Goal: Task Accomplishment & Management: Manage account settings

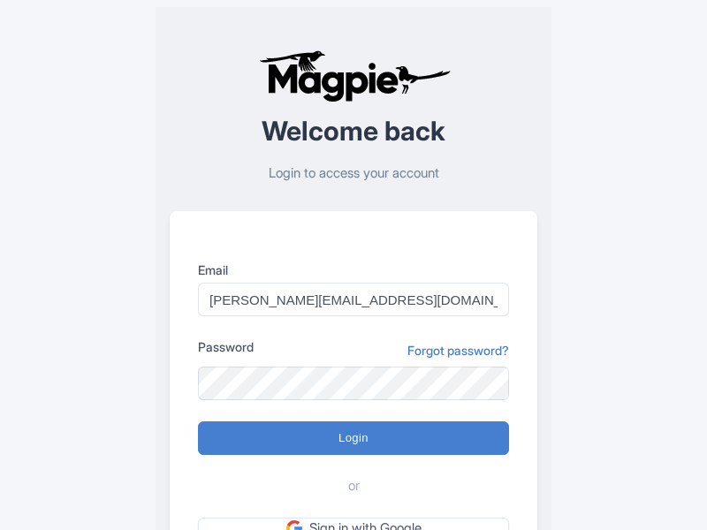
type input "Logging in..."
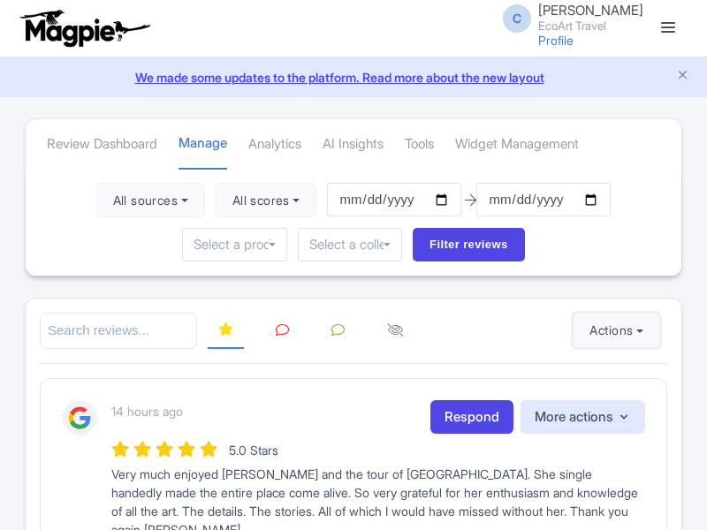
click at [612, 330] on button "Actions" at bounding box center [616, 330] width 87 height 35
click at [0, 0] on link "Import new reviews" at bounding box center [0, 0] width 0 height 0
